Goal: Find specific page/section: Find specific page/section

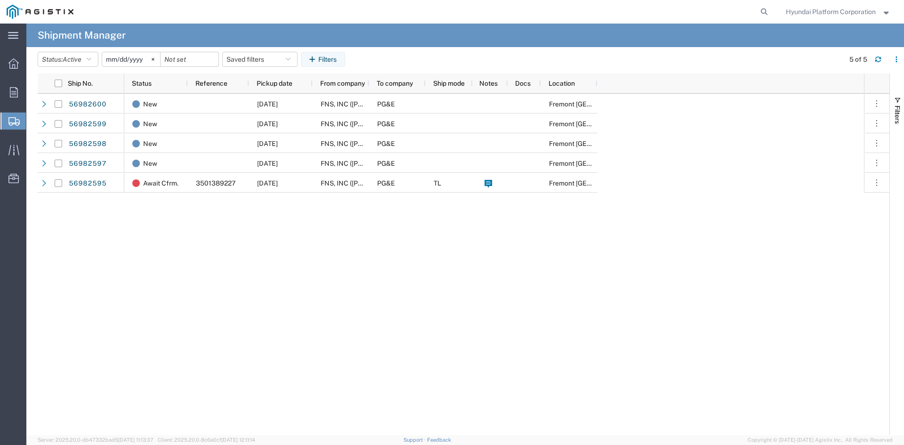
click at [57, 8] on img at bounding box center [40, 12] width 67 height 14
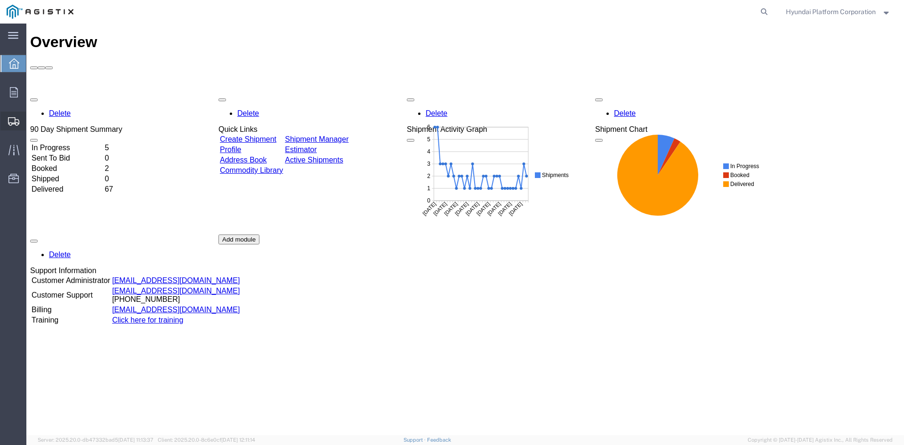
click at [0, 0] on span "Shipment Manager" at bounding box center [0, 0] width 0 height 0
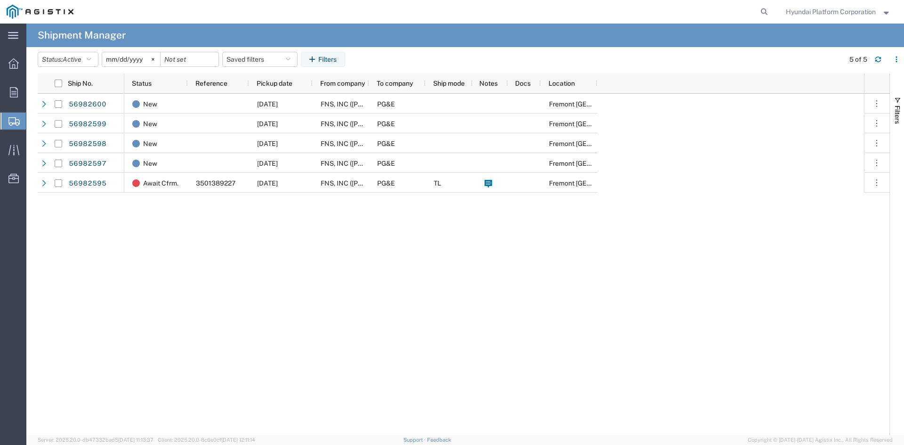
click at [160, 232] on div "New [DATE] FNS, INC ([PERSON_NAME])(C/O Hyundai Corporation) PG&E [GEOGRAPHIC_D…" at bounding box center [494, 264] width 740 height 341
drag, startPoint x: 160, startPoint y: 232, endPoint x: 366, endPoint y: 281, distance: 212.5
click at [366, 281] on div "New [DATE] FNS, INC ([PERSON_NAME])(C/O Hyundai Corporation) PG&E [GEOGRAPHIC_D…" at bounding box center [494, 264] width 740 height 341
click at [369, 274] on div "New [DATE] FNS, INC ([PERSON_NAME])(C/O Hyundai Corporation) PG&E [GEOGRAPHIC_D…" at bounding box center [494, 264] width 740 height 341
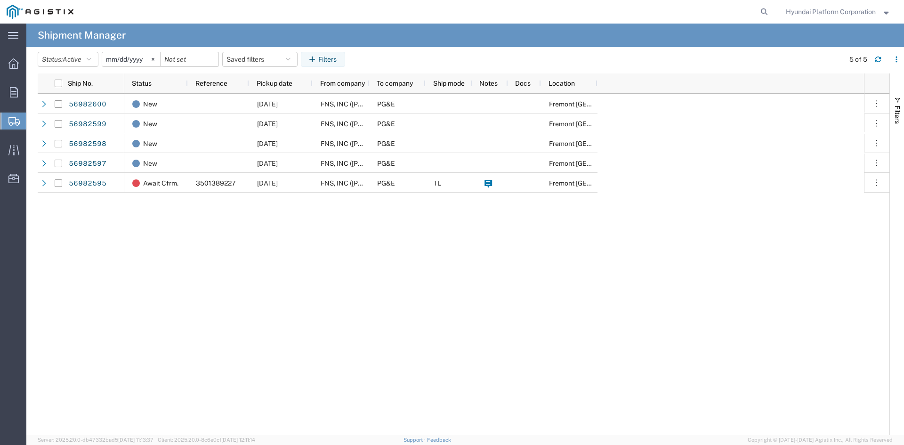
click at [369, 274] on div "New [DATE] FNS, INC ([PERSON_NAME])(C/O Hyundai Corporation) PG&E [GEOGRAPHIC_D…" at bounding box center [494, 264] width 740 height 341
click at [277, 235] on div "New [DATE] FNS, INC ([PERSON_NAME])(C/O Hyundai Corporation) PG&E [GEOGRAPHIC_D…" at bounding box center [494, 264] width 740 height 341
click at [270, 231] on div "New [DATE] FNS, INC ([PERSON_NAME])(C/O Hyundai Corporation) PG&E [GEOGRAPHIC_D…" at bounding box center [494, 264] width 740 height 341
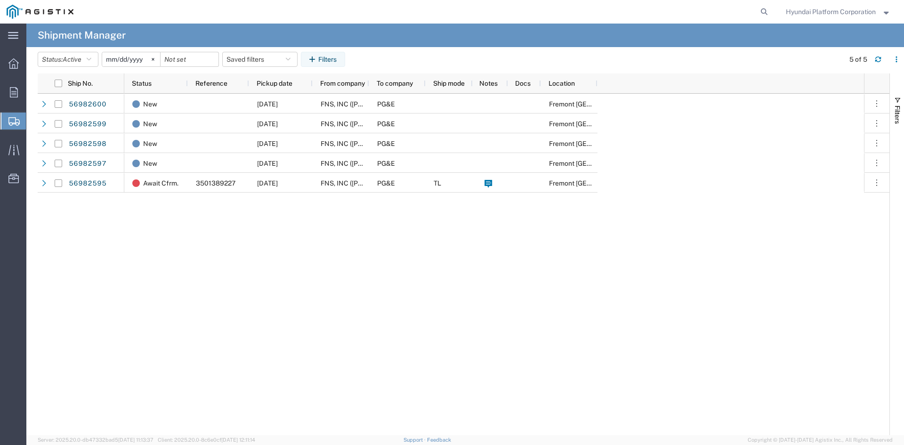
click at [270, 231] on div "New [DATE] FNS, INC ([PERSON_NAME])(C/O Hyundai Corporation) PG&E [GEOGRAPHIC_D…" at bounding box center [494, 264] width 740 height 341
click at [594, 255] on div "New [DATE] FNS, INC ([PERSON_NAME])(C/O Hyundai Corporation) PG&E [GEOGRAPHIC_D…" at bounding box center [494, 264] width 740 height 341
drag, startPoint x: 594, startPoint y: 255, endPoint x: 510, endPoint y: 252, distance: 83.9
click at [510, 252] on div "New [DATE] FNS, INC ([PERSON_NAME])(C/O Hyundai Corporation) PG&E [GEOGRAPHIC_D…" at bounding box center [494, 264] width 740 height 341
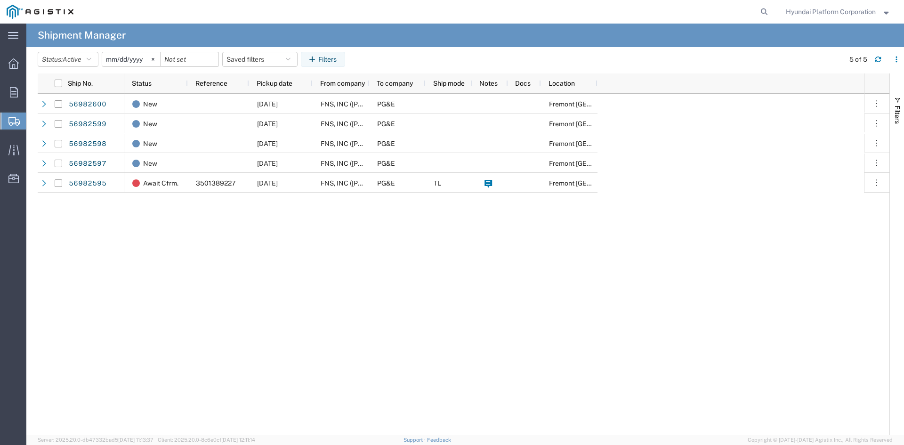
click at [464, 280] on div "New [DATE] FNS, INC ([PERSON_NAME])(C/O Hyundai Corporation) PG&E [GEOGRAPHIC_D…" at bounding box center [494, 264] width 740 height 341
click at [376, 281] on div "New [DATE] FNS, INC ([PERSON_NAME])(C/O Hyundai Corporation) PG&E [GEOGRAPHIC_D…" at bounding box center [494, 264] width 740 height 341
